Goal: Check status: Check status

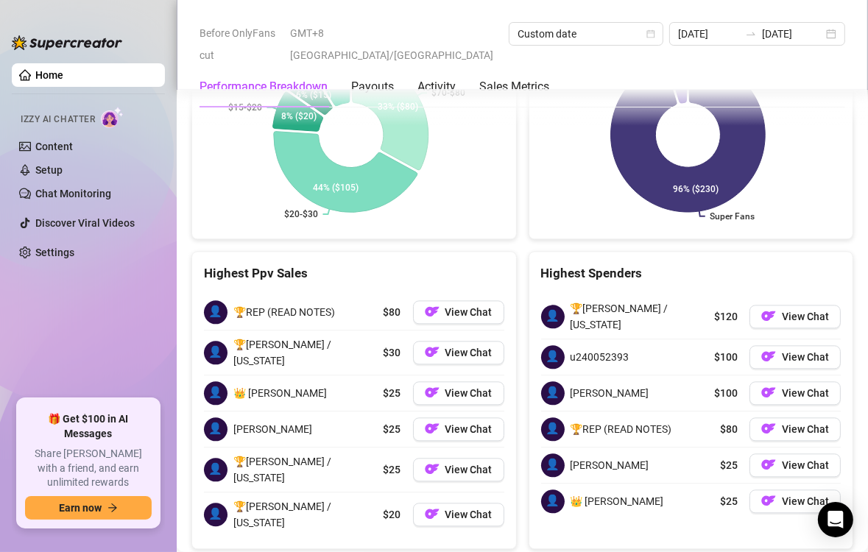
scroll to position [2182, 0]
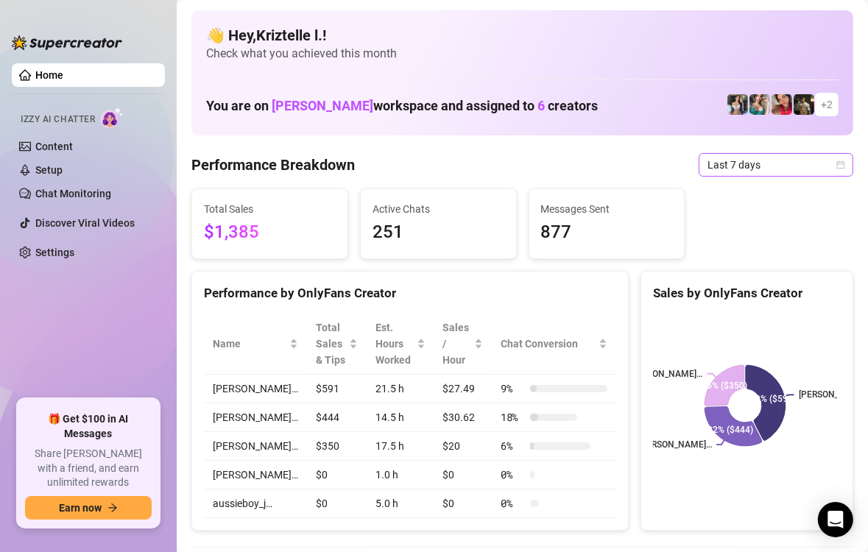
click at [756, 156] on span "Last 7 days" at bounding box center [776, 165] width 137 height 22
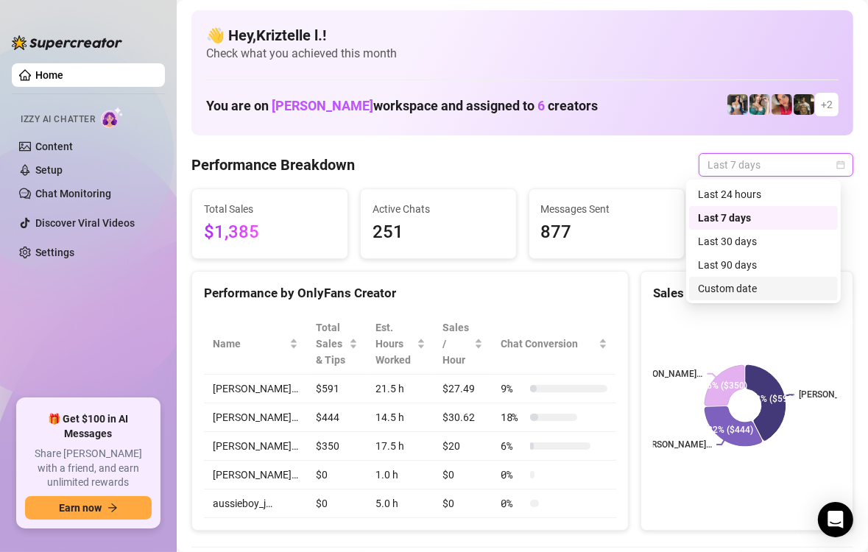
click at [757, 283] on div "Custom date" at bounding box center [763, 289] width 131 height 16
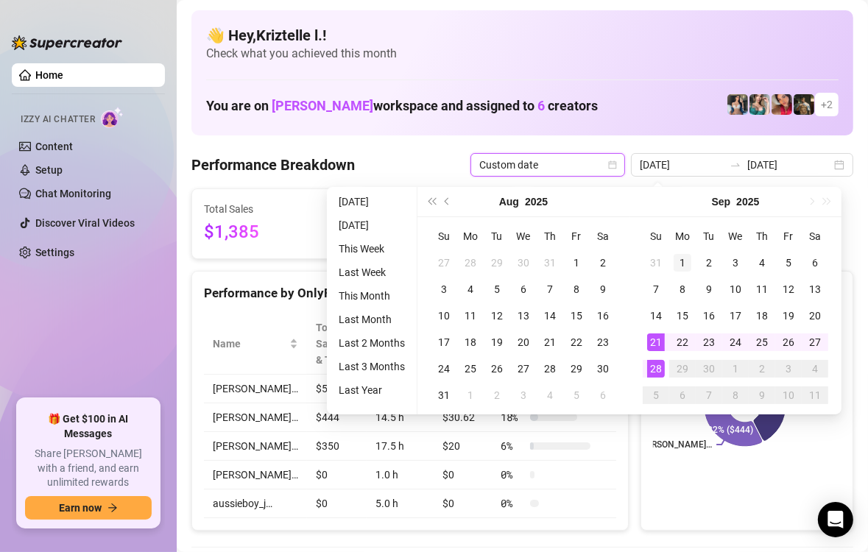
type input "[DATE]"
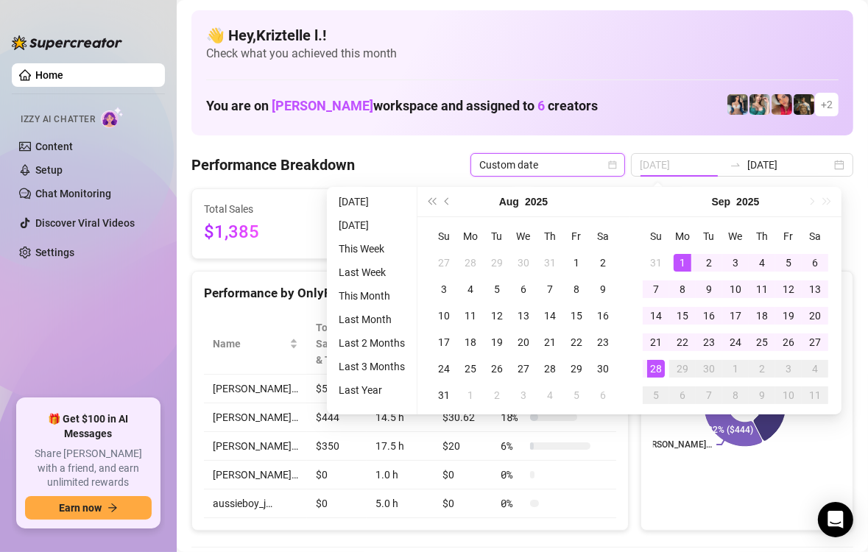
click at [683, 254] on div "1" at bounding box center [683, 263] width 18 height 18
type input "[DATE]"
click at [658, 367] on div "28" at bounding box center [656, 369] width 18 height 18
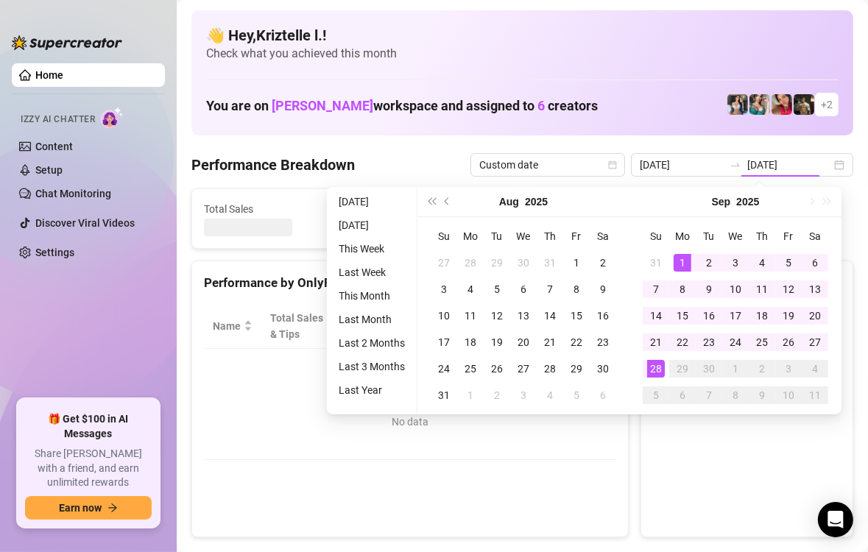
type input "[DATE]"
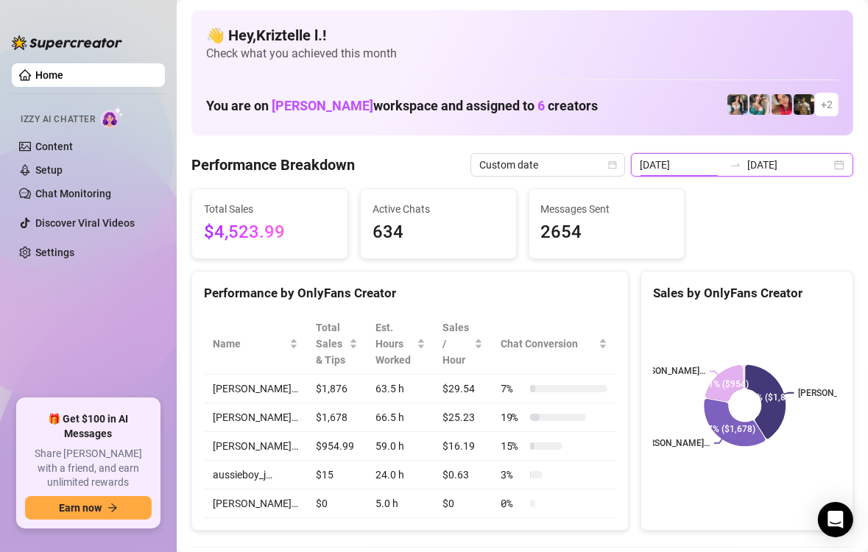
click at [660, 161] on input "[DATE]" at bounding box center [682, 165] width 84 height 16
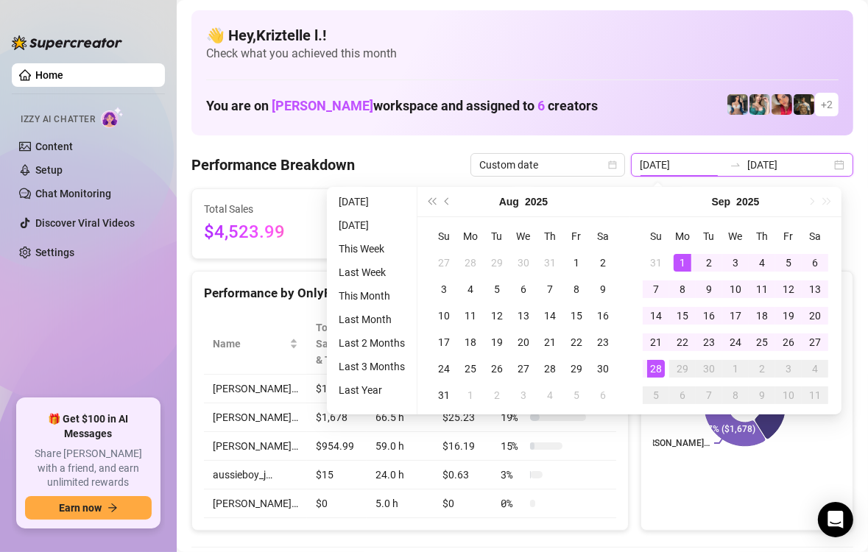
type input "[DATE]"
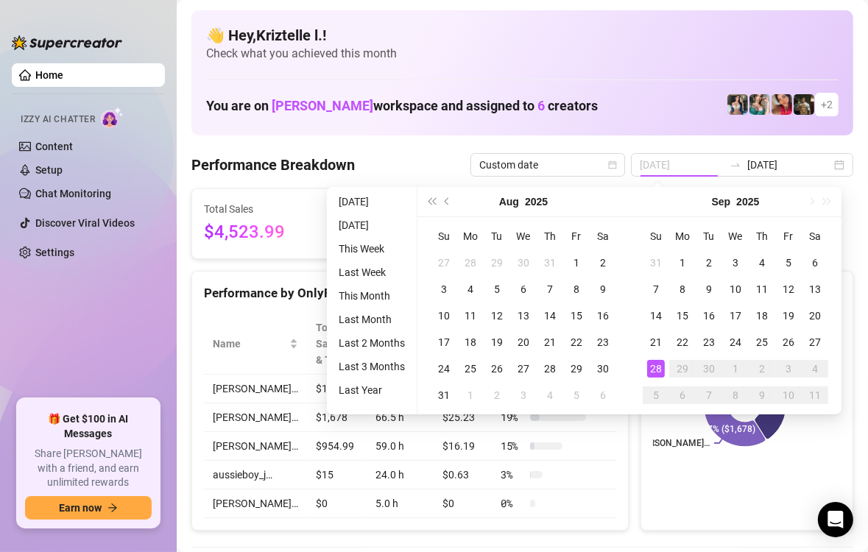
click at [654, 368] on div "28" at bounding box center [656, 369] width 18 height 18
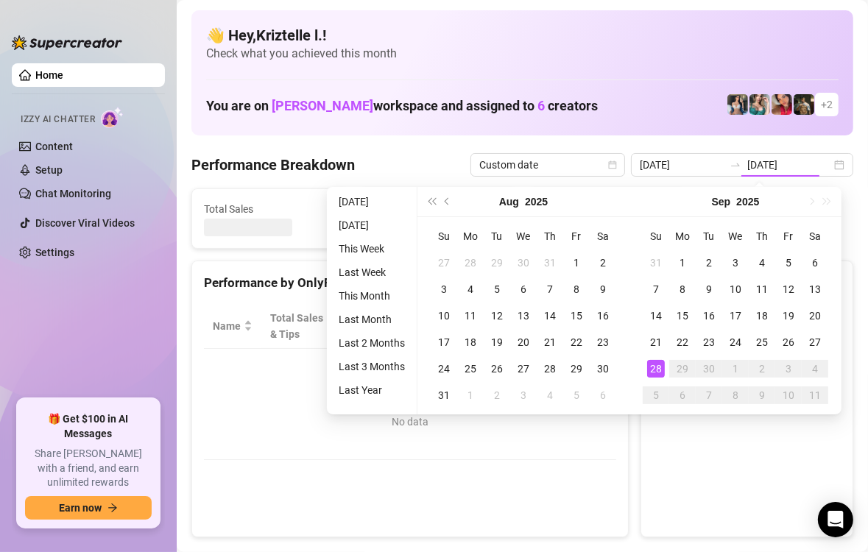
type input "[DATE]"
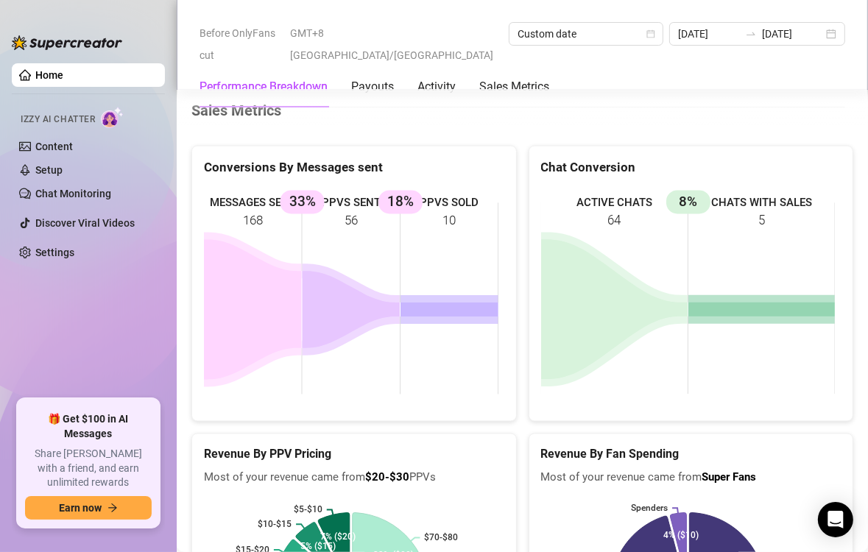
scroll to position [2091, 0]
